Goal: Task Accomplishment & Management: Use online tool/utility

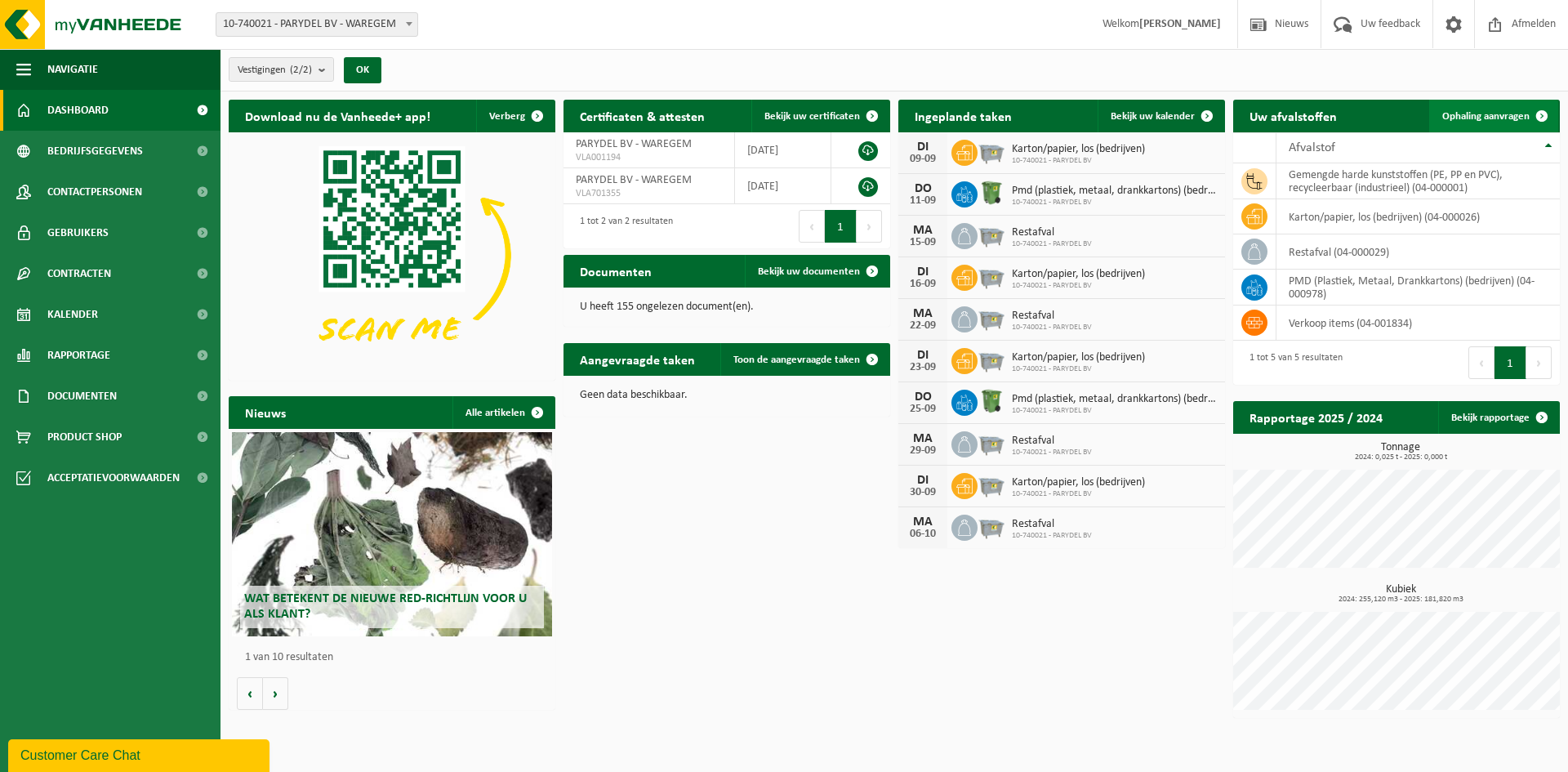
click at [1471, 119] on span "Ophaling aanvragen" at bounding box center [1486, 116] width 88 height 11
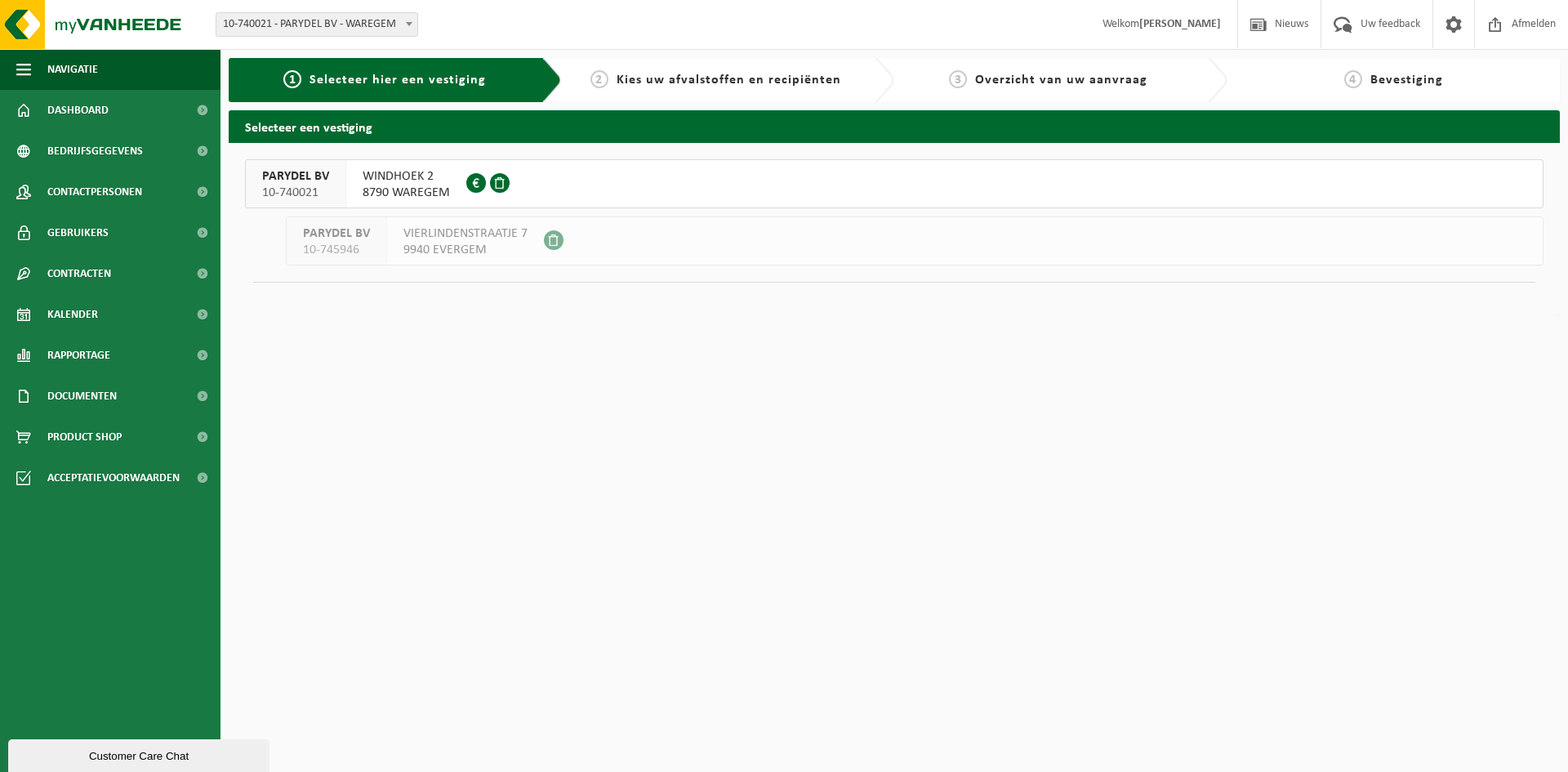
click at [472, 237] on span "VIERLINDENSTRAATJE 7" at bounding box center [466, 233] width 125 height 16
click at [386, 182] on span "WINDHOEK 2" at bounding box center [407, 177] width 88 height 16
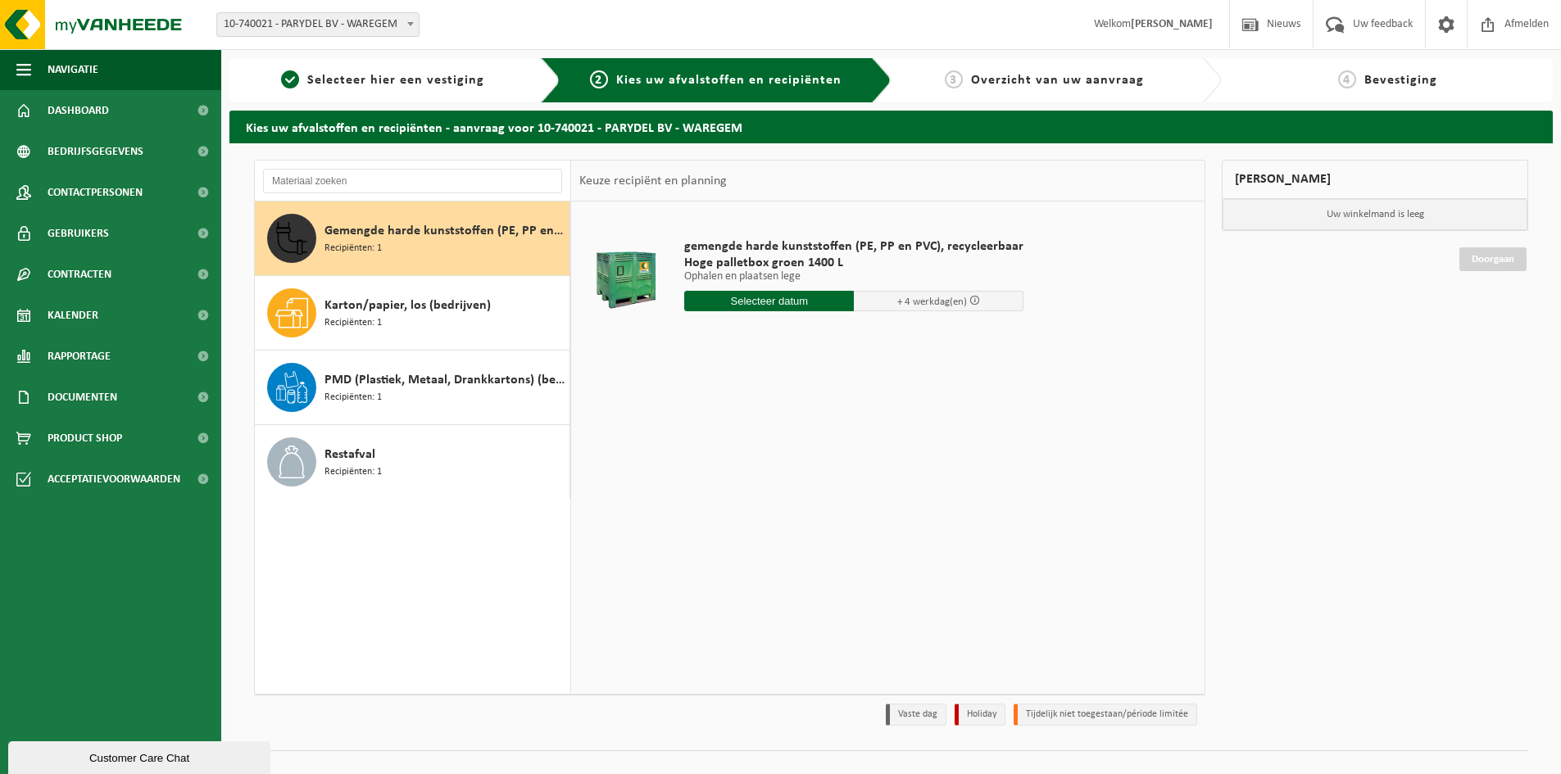
click at [1081, 70] on div "3 Overzicht van uw aanvraag" at bounding box center [1045, 80] width 290 height 20
click at [1443, 15] on span at bounding box center [1446, 24] width 25 height 48
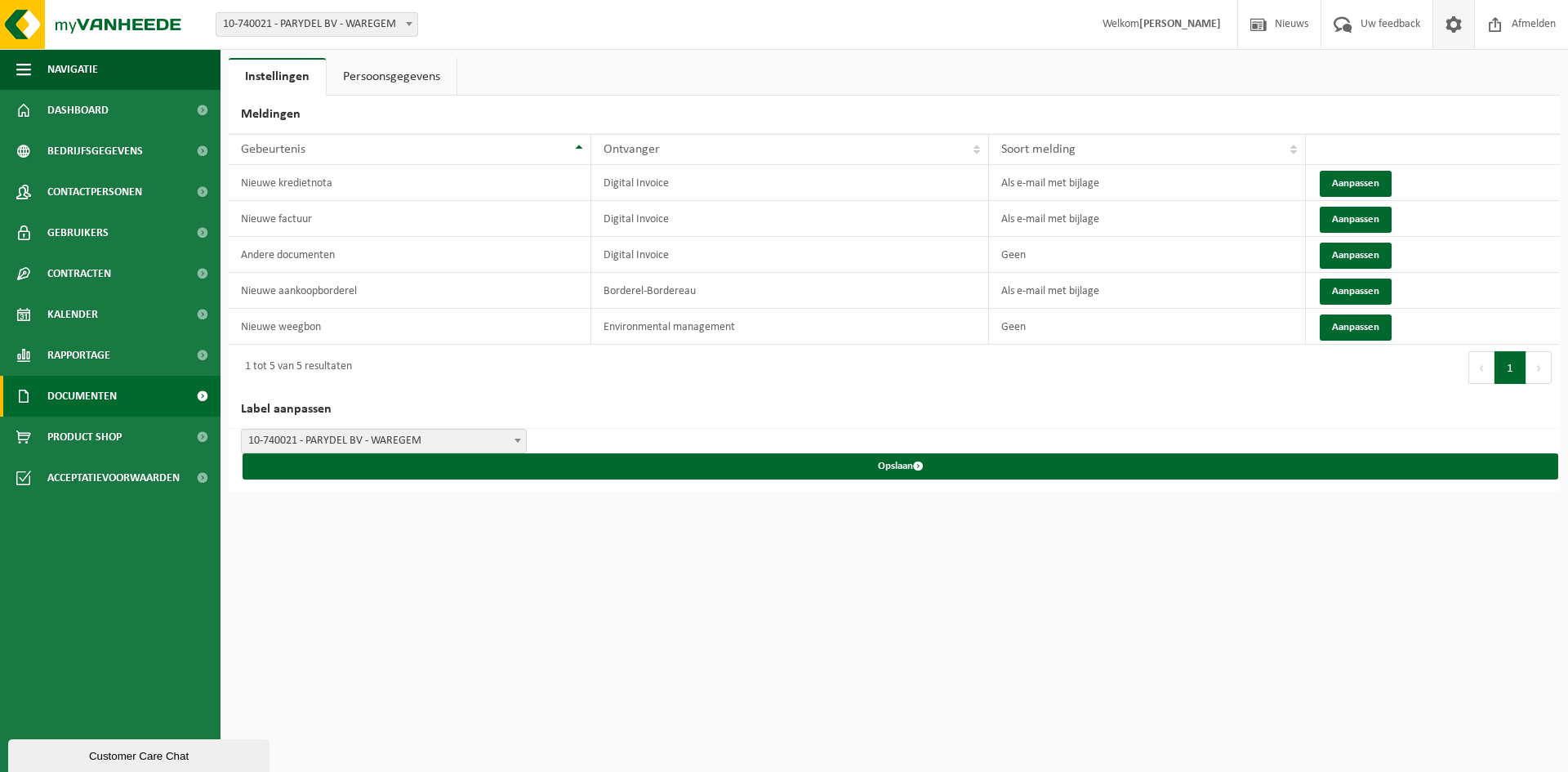
click at [92, 404] on span "Documenten" at bounding box center [83, 396] width 70 height 41
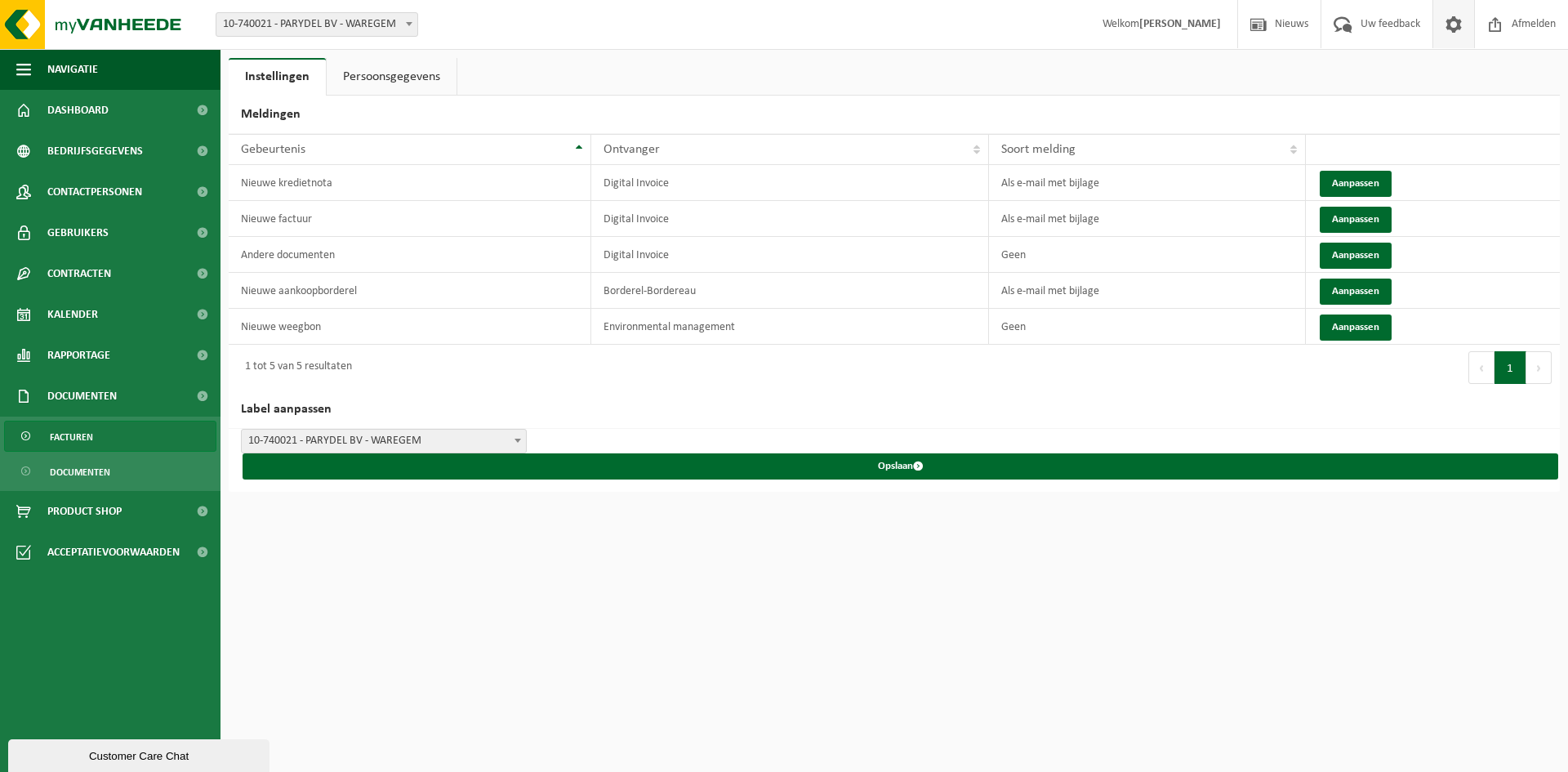
click at [92, 439] on span "Facturen" at bounding box center [71, 437] width 43 height 31
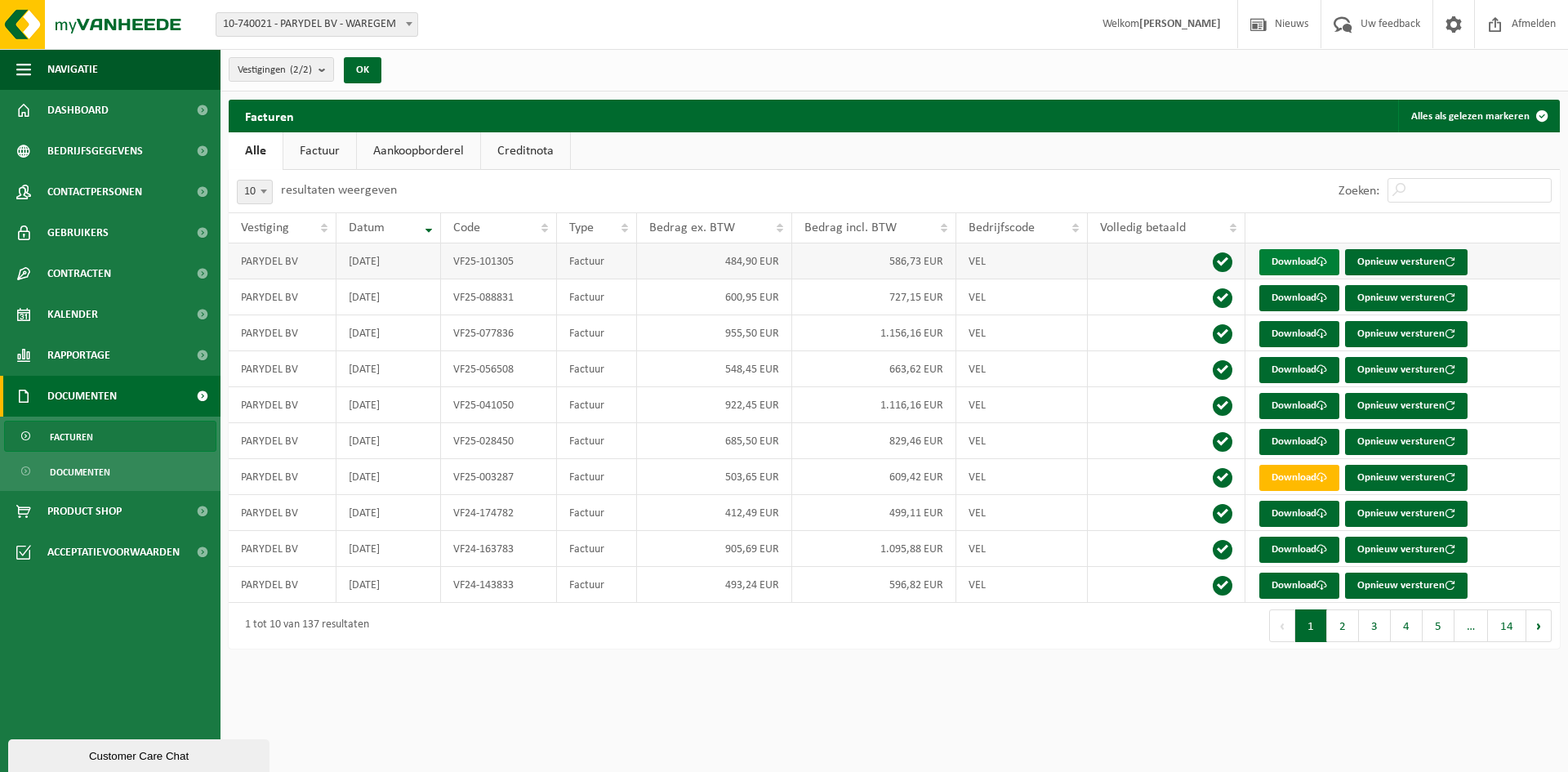
click at [1310, 262] on link "Download" at bounding box center [1300, 262] width 80 height 26
click at [107, 114] on span "Dashboard" at bounding box center [78, 110] width 61 height 41
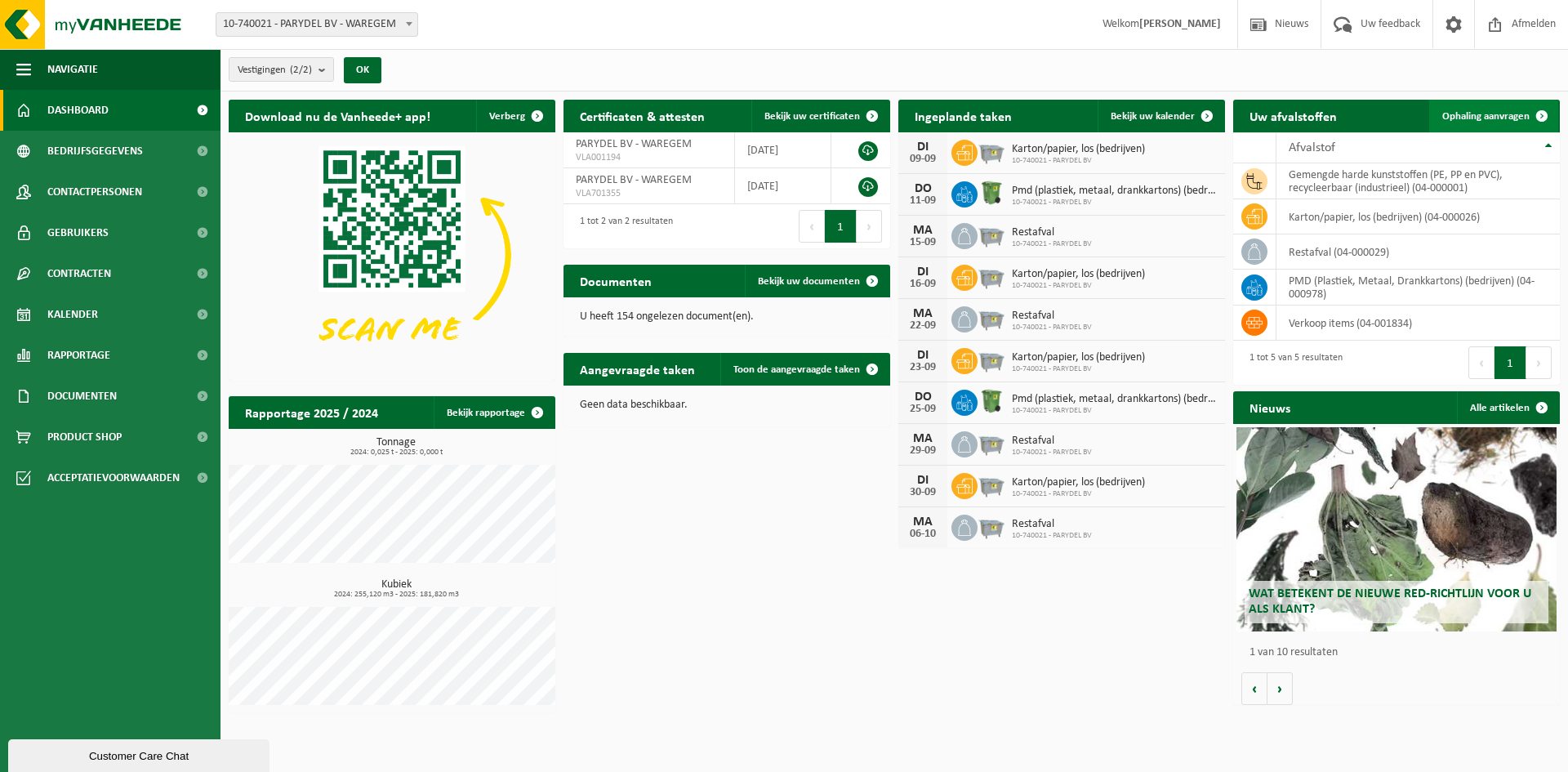
click at [1491, 111] on span "Ophaling aanvragen" at bounding box center [1486, 116] width 88 height 11
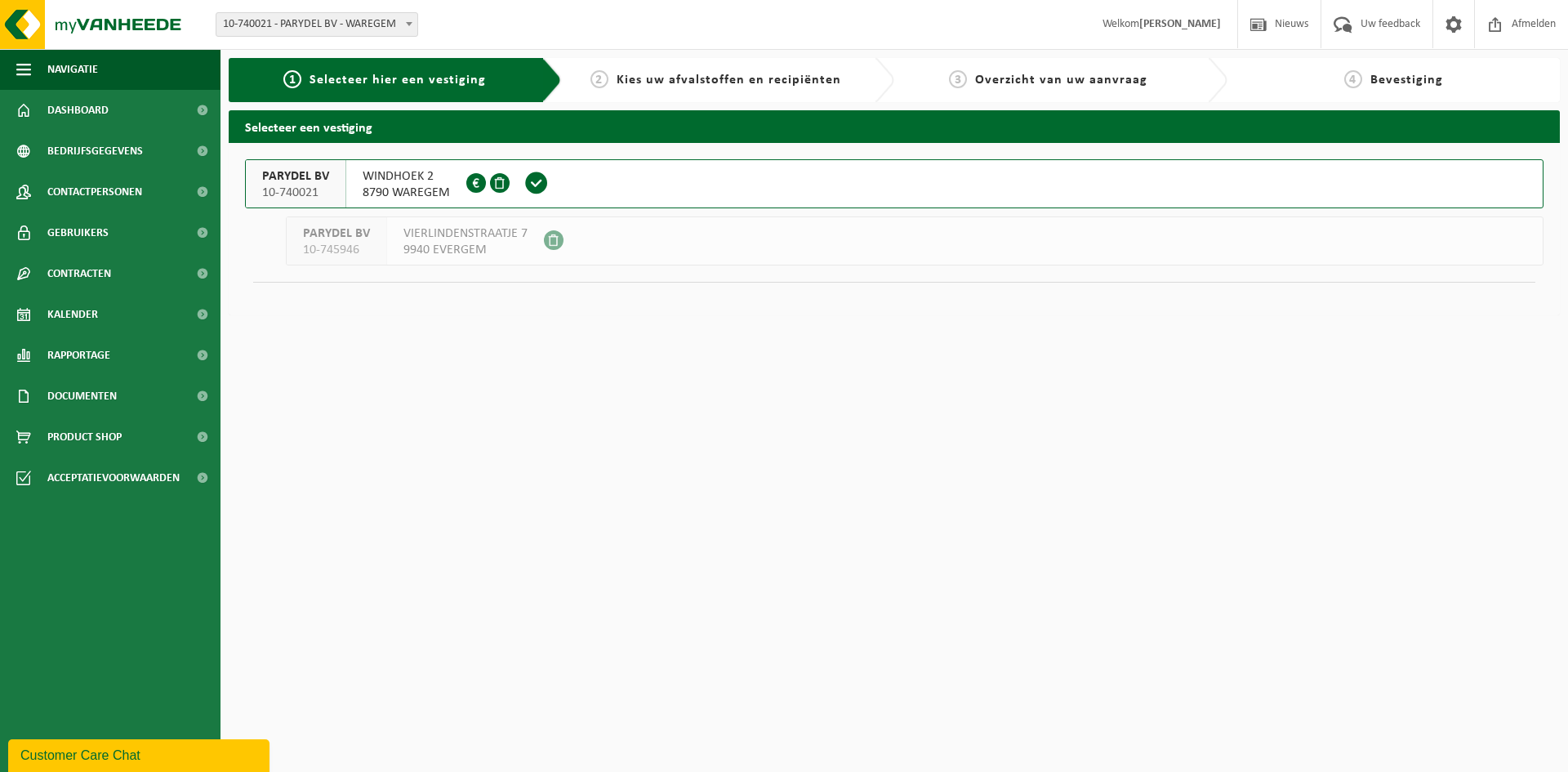
click at [333, 186] on div "PARYDEL BV 10-740021" at bounding box center [296, 185] width 101 height 48
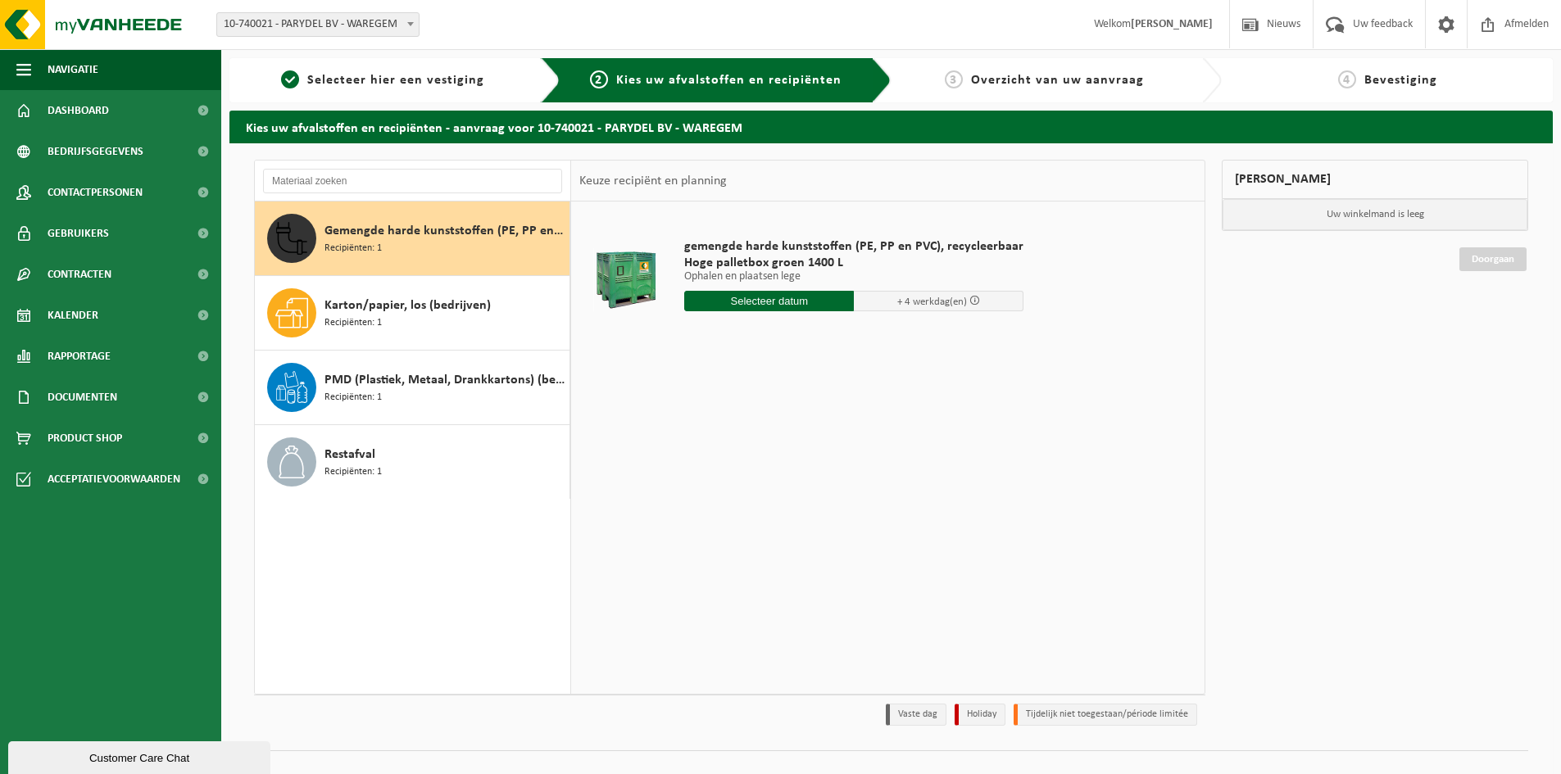
click at [767, 304] on input "text" at bounding box center [769, 301] width 170 height 20
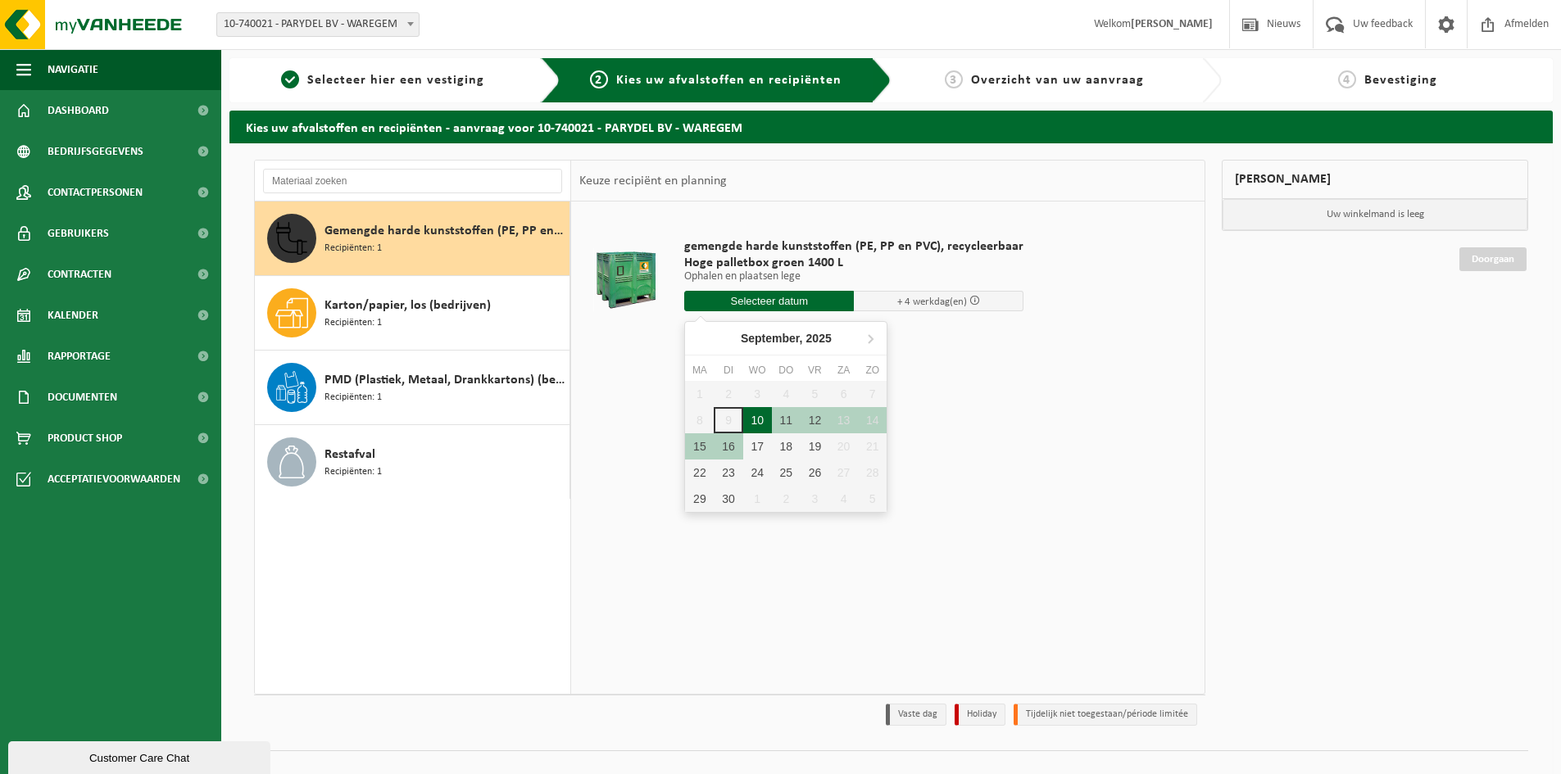
click at [761, 424] on div "10" at bounding box center [757, 420] width 29 height 26
type input "Van 2025-09-10"
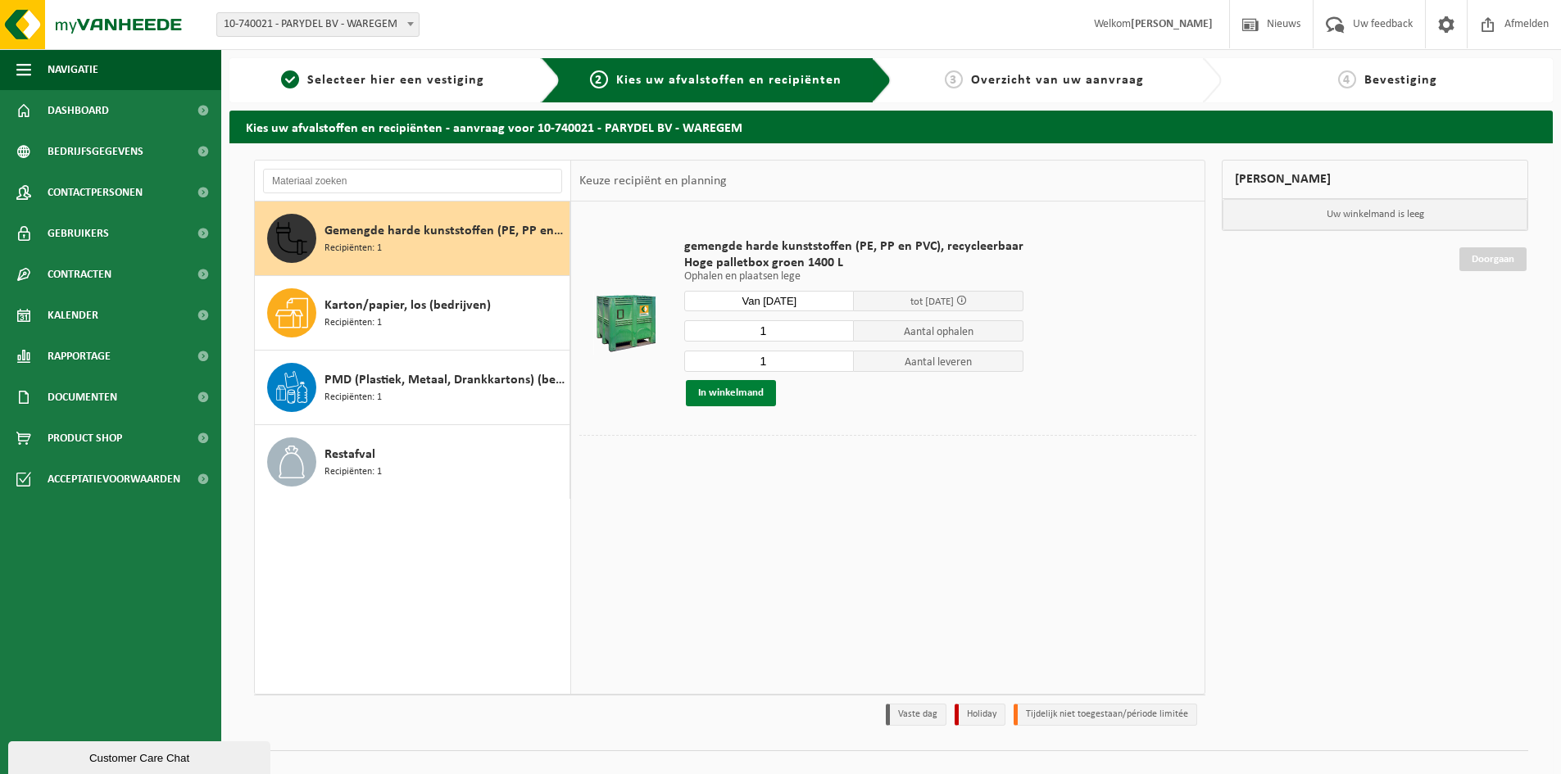
click at [745, 397] on button "In winkelmand" at bounding box center [731, 393] width 90 height 26
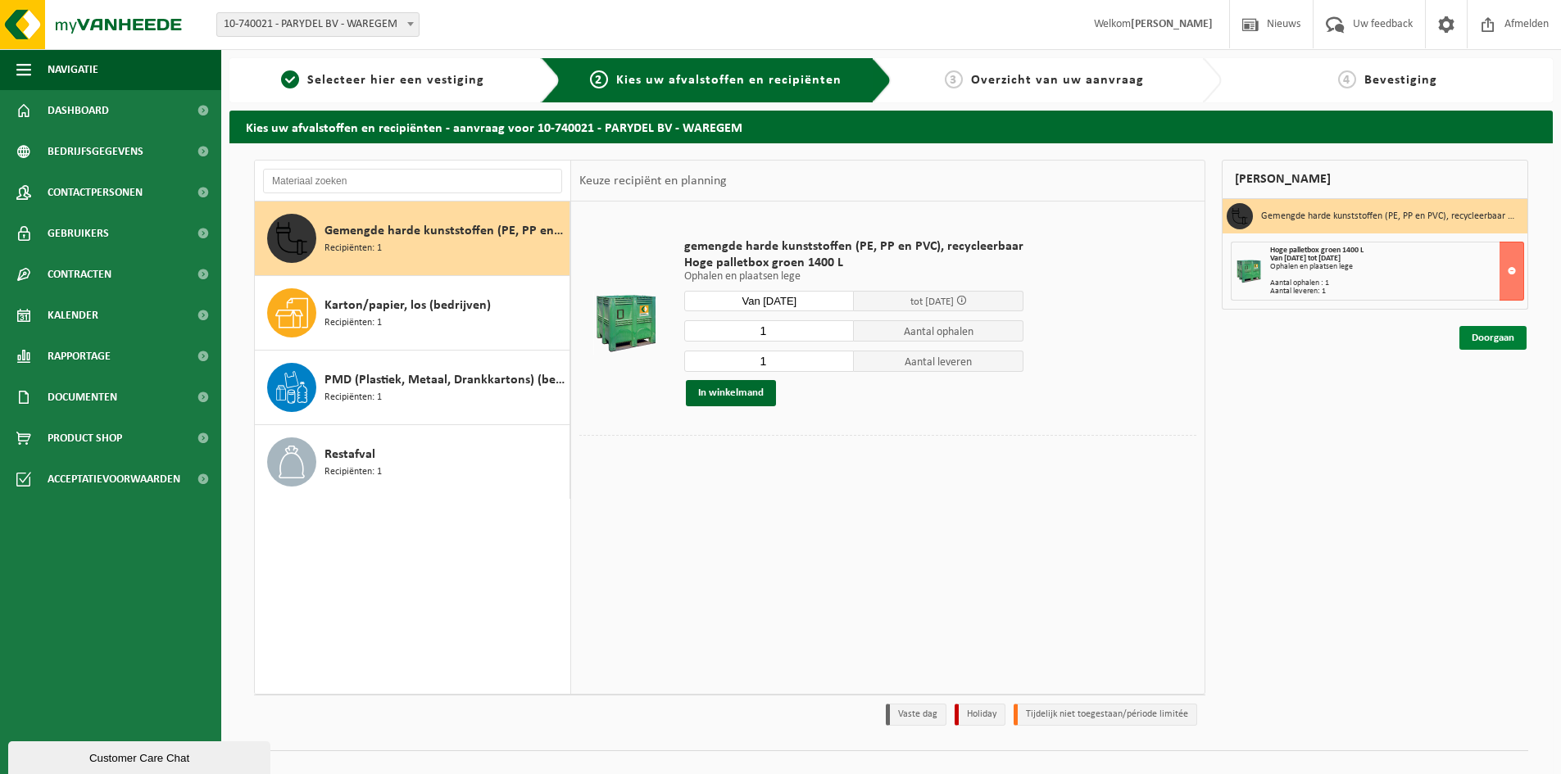
click at [1500, 341] on link "Doorgaan" at bounding box center [1492, 338] width 67 height 24
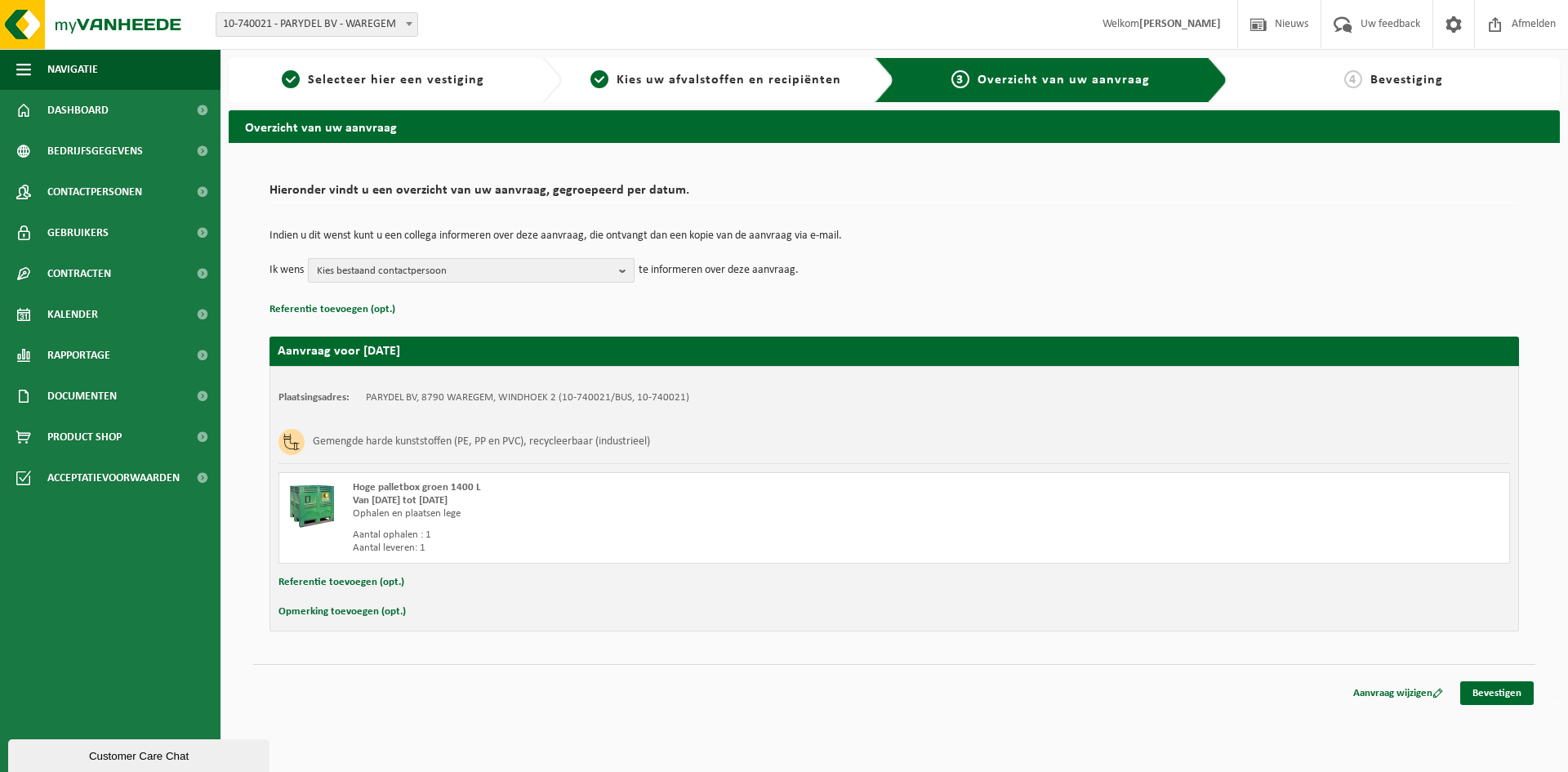
click at [618, 271] on button "Kies bestaand contactpersoon" at bounding box center [471, 270] width 327 height 25
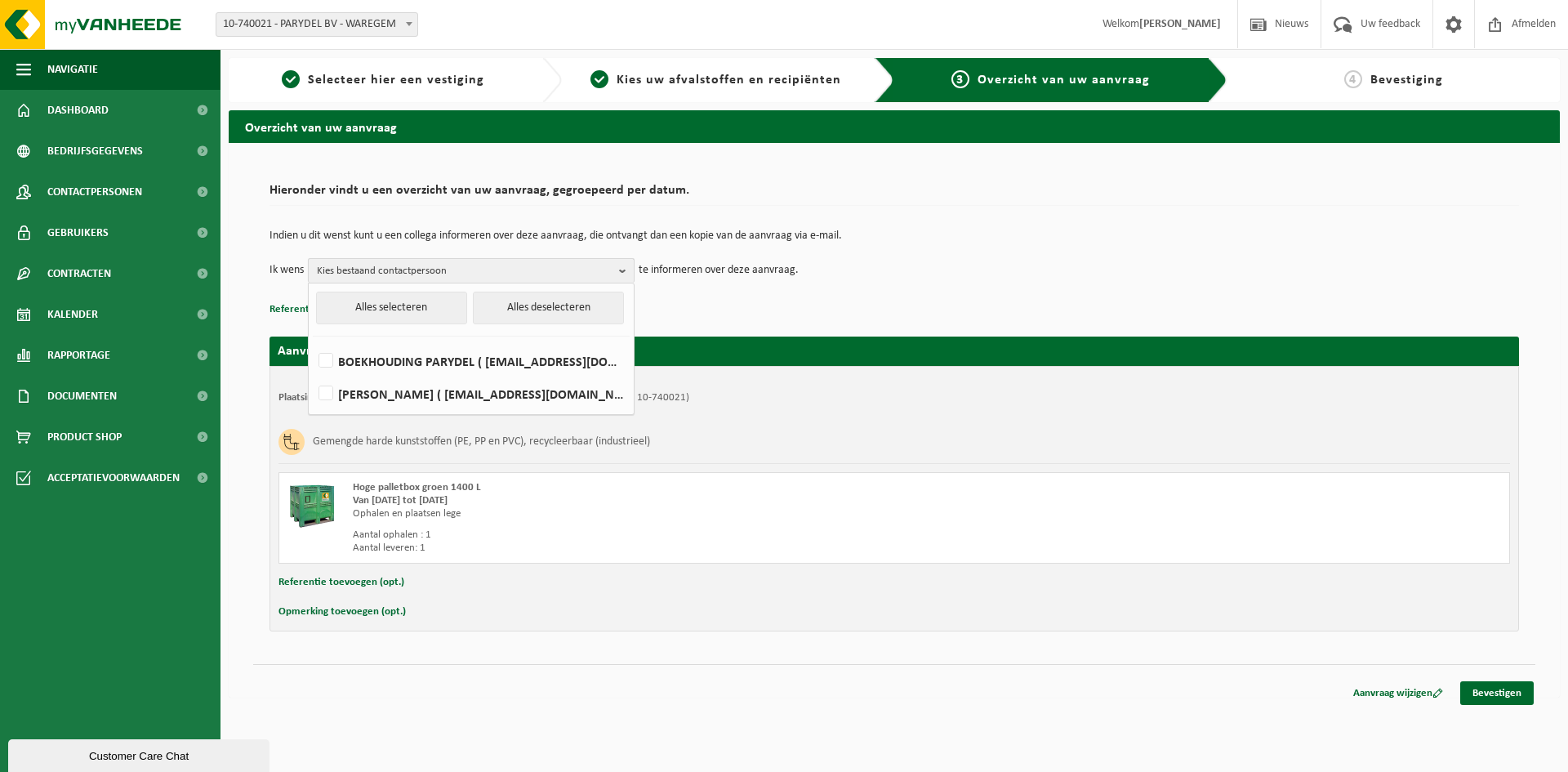
click at [616, 271] on button "Kies bestaand contactpersoon" at bounding box center [471, 270] width 327 height 25
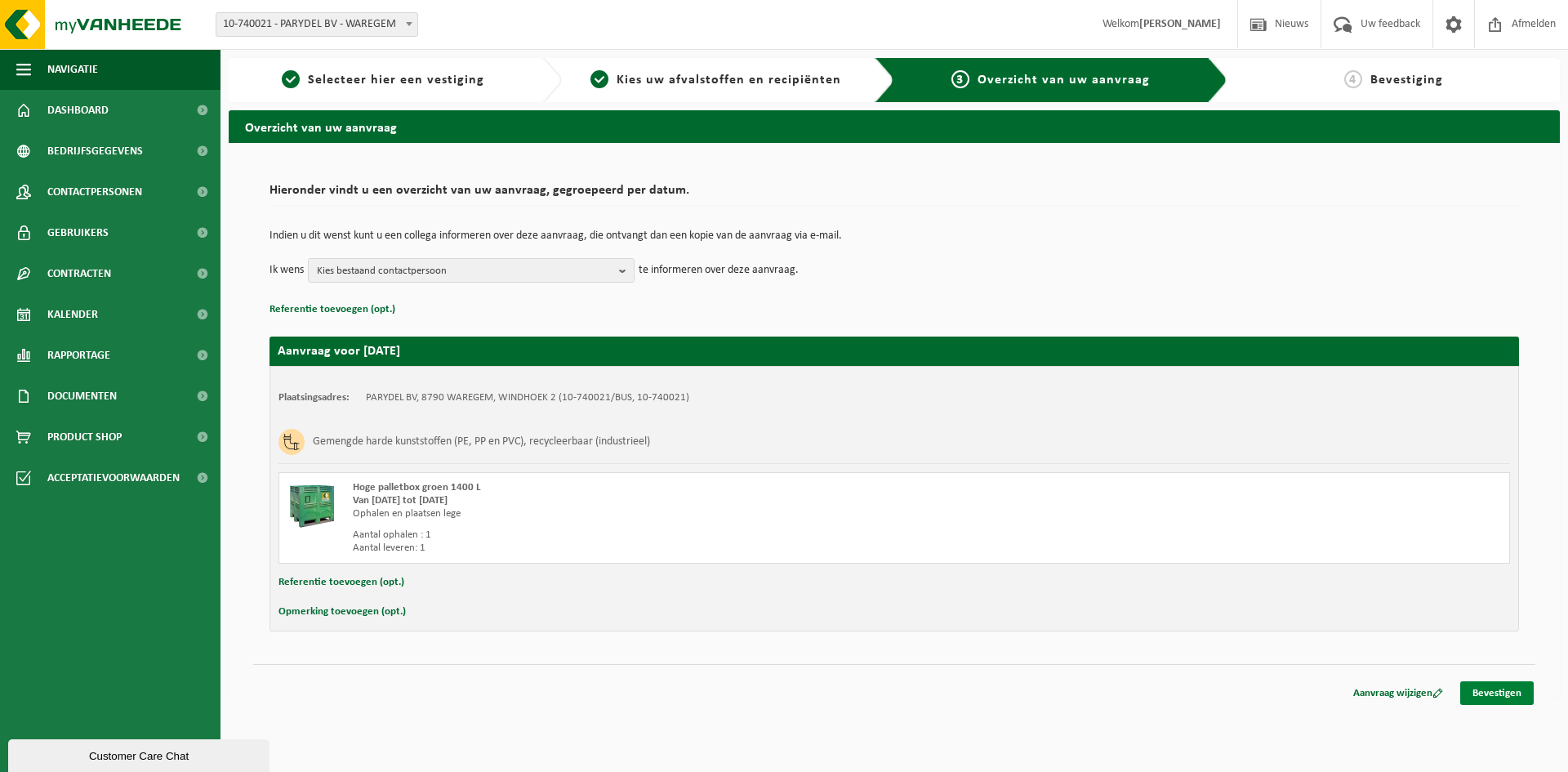
click at [1476, 684] on link "Bevestigen" at bounding box center [1497, 693] width 74 height 24
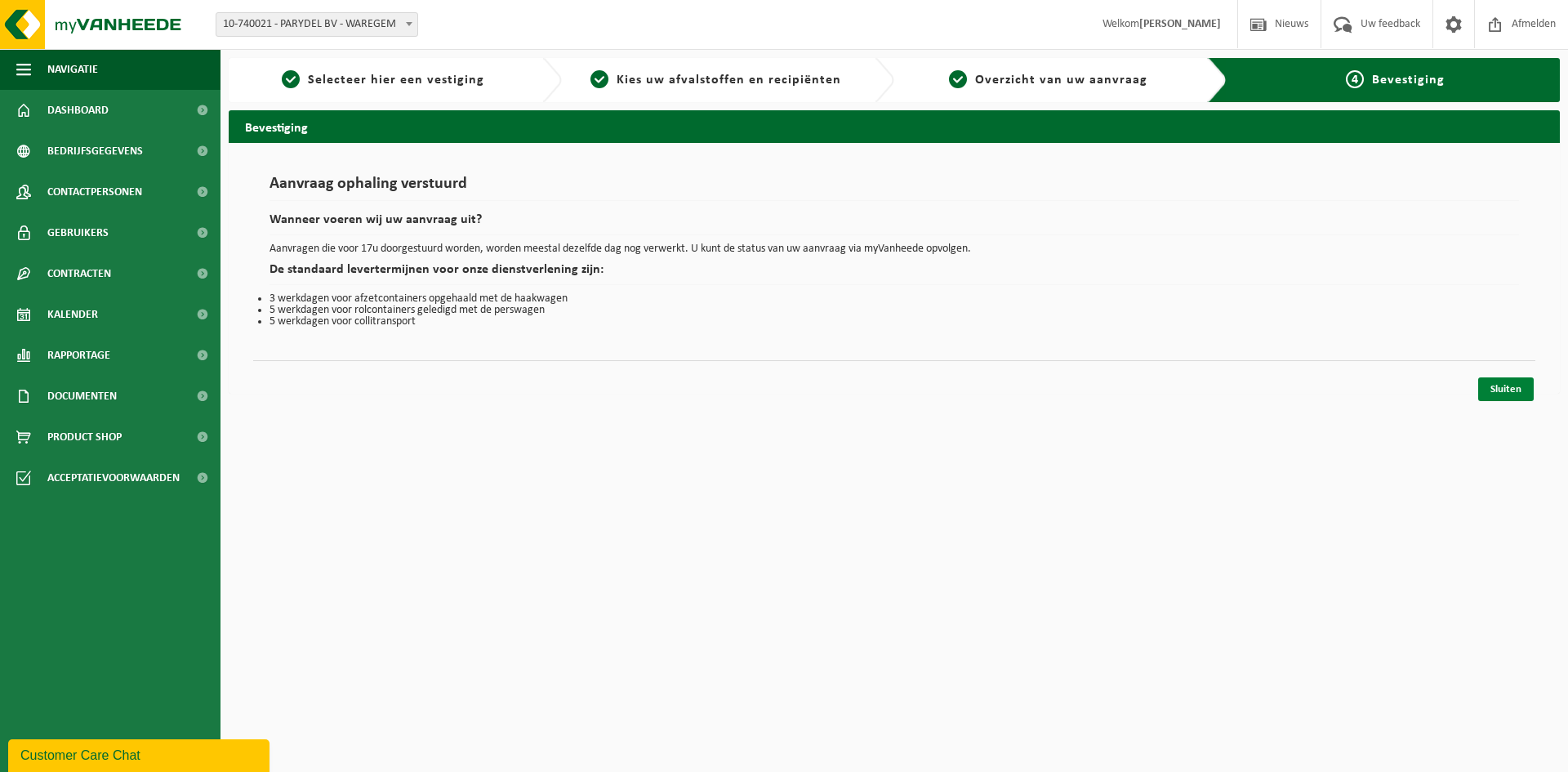
click at [1510, 384] on link "Sluiten" at bounding box center [1506, 390] width 56 height 24
